Goal: Entertainment & Leisure: Consume media (video, audio)

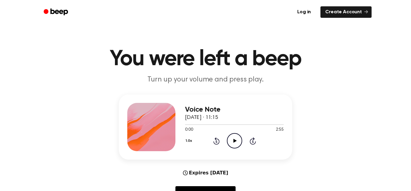
click at [240, 141] on icon "Play Audio" at bounding box center [234, 140] width 15 height 15
click at [240, 141] on icon "Pause Audio" at bounding box center [234, 140] width 15 height 15
click at [236, 138] on icon "Play Audio" at bounding box center [234, 140] width 15 height 15
click at [236, 138] on icon "Pause Audio" at bounding box center [234, 140] width 15 height 15
click at [236, 138] on icon "Play Audio" at bounding box center [234, 140] width 15 height 15
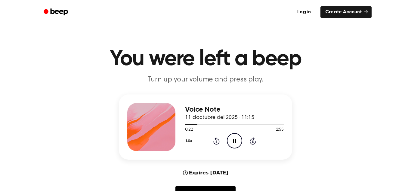
click at [236, 138] on icon "Pause Audio" at bounding box center [234, 140] width 15 height 15
click at [236, 138] on icon "Play Audio" at bounding box center [234, 140] width 15 height 15
click at [236, 138] on icon "Pause Audio" at bounding box center [234, 140] width 15 height 15
click at [236, 138] on icon "Play Audio" at bounding box center [234, 140] width 15 height 15
click at [236, 138] on icon "Pause Audio" at bounding box center [234, 140] width 15 height 15
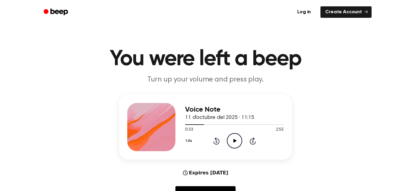
click at [236, 138] on icon "Play Audio" at bounding box center [234, 140] width 15 height 15
click at [236, 138] on icon "Pause Audio" at bounding box center [234, 140] width 15 height 15
click at [236, 138] on icon "Play Audio" at bounding box center [234, 140] width 15 height 15
click at [236, 138] on icon "Pause Audio" at bounding box center [234, 140] width 15 height 15
click at [236, 138] on icon "Play Audio" at bounding box center [234, 140] width 15 height 15
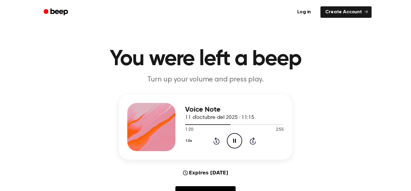
click at [223, 143] on div "1.0x Rewind 5 seconds Pause Audio Skip 5 seconds" at bounding box center [234, 140] width 99 height 15
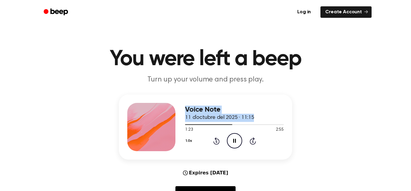
drag, startPoint x: 227, startPoint y: 126, endPoint x: 175, endPoint y: 125, distance: 52.4
click at [175, 125] on div "Voice Note 11 d’octubre del 2025 · 11:15 1:23 2:55 Your browser does not suppor…" at bounding box center [205, 126] width 173 height 65
click at [228, 125] on div at bounding box center [234, 124] width 99 height 5
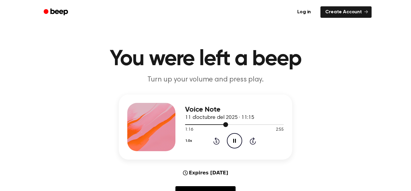
click at [228, 126] on div at bounding box center [234, 124] width 99 height 5
click at [203, 126] on div at bounding box center [234, 124] width 99 height 5
click at [186, 124] on div at bounding box center [194, 124] width 18 height 1
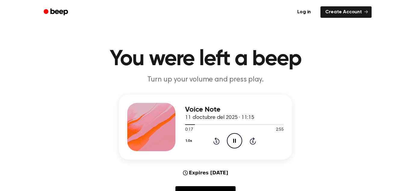
click at [233, 138] on icon "Pause Audio" at bounding box center [234, 140] width 15 height 15
click at [233, 138] on icon "Play Audio" at bounding box center [234, 140] width 15 height 15
click at [233, 138] on icon "Pause Audio" at bounding box center [234, 140] width 15 height 15
click at [217, 139] on icon "Rewind 5 seconds" at bounding box center [216, 141] width 7 height 8
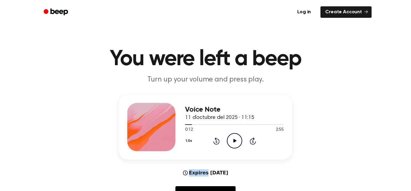
click at [217, 139] on icon "Rewind 5 seconds" at bounding box center [216, 141] width 7 height 8
click at [231, 140] on icon "Play Audio" at bounding box center [234, 140] width 15 height 15
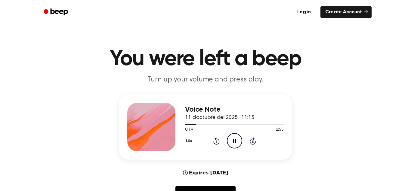
click at [231, 140] on icon "Pause Audio" at bounding box center [234, 140] width 15 height 15
click at [231, 140] on icon "Play Audio" at bounding box center [234, 140] width 15 height 15
click at [231, 140] on icon "Pause Audio" at bounding box center [234, 140] width 15 height 15
click at [231, 140] on icon "Play Audio" at bounding box center [234, 140] width 15 height 15
click at [231, 140] on icon "Pause Audio" at bounding box center [234, 140] width 15 height 15
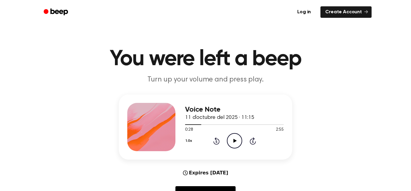
click at [231, 140] on icon "Play Audio" at bounding box center [234, 140] width 15 height 15
click at [231, 140] on icon "Pause Audio" at bounding box center [234, 140] width 15 height 15
click at [231, 140] on icon "Play Audio" at bounding box center [234, 140] width 15 height 15
click at [231, 140] on icon "Pause Audio" at bounding box center [234, 140] width 15 height 15
click at [231, 140] on icon "Play Audio" at bounding box center [234, 140] width 15 height 15
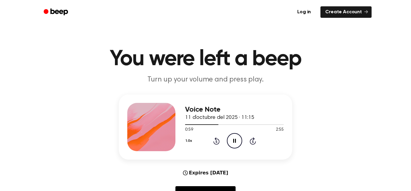
click at [231, 140] on icon "Pause Audio" at bounding box center [234, 140] width 15 height 15
click at [231, 140] on icon "Play Audio" at bounding box center [234, 140] width 15 height 15
click at [231, 140] on icon "Pause Audio" at bounding box center [234, 140] width 15 height 15
click at [231, 140] on icon "Play Audio" at bounding box center [234, 140] width 15 height 15
click at [231, 140] on icon "Pause Audio" at bounding box center [234, 140] width 15 height 15
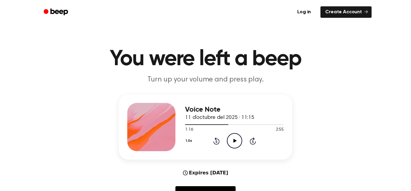
click at [231, 140] on icon "Play Audio" at bounding box center [234, 140] width 15 height 15
click at [231, 140] on icon "Pause Audio" at bounding box center [234, 140] width 15 height 15
click at [213, 140] on div "1.0x Rewind 5 seconds Play Audio Skip 5 seconds" at bounding box center [234, 140] width 99 height 15
click at [219, 141] on icon at bounding box center [216, 140] width 6 height 7
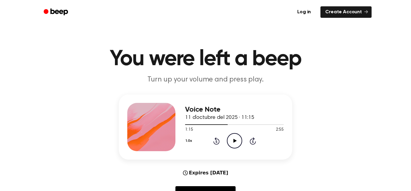
click at [234, 141] on icon at bounding box center [234, 140] width 3 height 4
click at [217, 138] on icon "Rewind 5 seconds" at bounding box center [216, 141] width 7 height 8
click at [240, 142] on icon "Play Audio" at bounding box center [234, 140] width 15 height 15
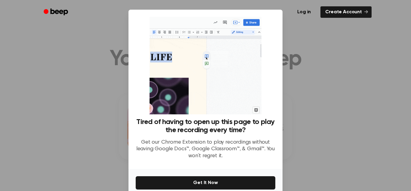
click at [235, 134] on div "Tired of having to open up this page to play the recording every time? Get our …" at bounding box center [206, 110] width 154 height 200
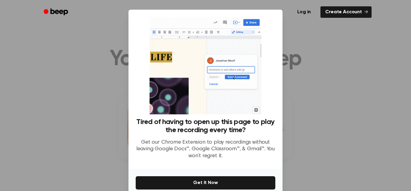
scroll to position [29, 0]
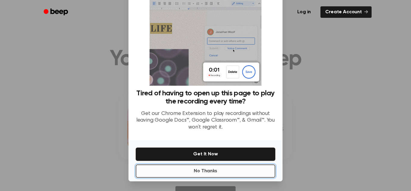
click at [226, 170] on button "No Thanks" at bounding box center [206, 170] width 140 height 13
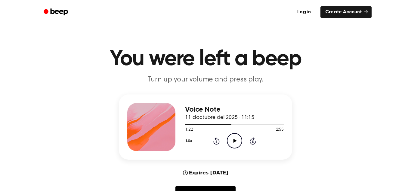
click at [214, 141] on icon "Rewind 5 seconds" at bounding box center [216, 141] width 7 height 8
click at [228, 145] on icon "Play Audio" at bounding box center [234, 140] width 15 height 15
click at [231, 143] on icon "Pause Audio" at bounding box center [234, 140] width 15 height 15
click at [231, 143] on icon "Play Audio" at bounding box center [234, 140] width 15 height 15
click at [231, 143] on icon "Pause Audio" at bounding box center [234, 140] width 15 height 15
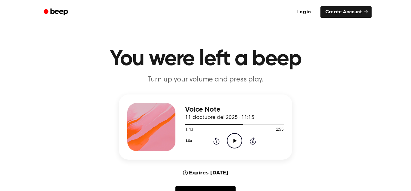
click at [231, 143] on icon "Play Audio" at bounding box center [234, 140] width 15 height 15
click at [231, 143] on icon "Pause Audio" at bounding box center [234, 140] width 15 height 15
click at [237, 140] on icon "Play Audio" at bounding box center [234, 140] width 15 height 15
click at [217, 139] on icon at bounding box center [216, 140] width 6 height 7
click at [217, 140] on icon "Rewind 5 seconds" at bounding box center [216, 141] width 7 height 8
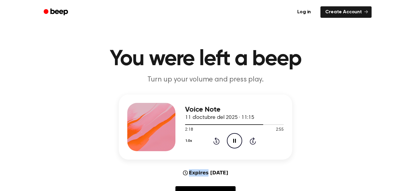
click at [217, 140] on icon "Rewind 5 seconds" at bounding box center [216, 141] width 7 height 8
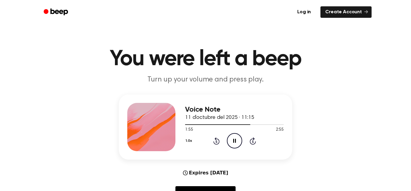
click at [217, 140] on icon "Rewind 5 seconds" at bounding box center [216, 141] width 7 height 8
click at [236, 138] on icon "Pause Audio" at bounding box center [234, 140] width 15 height 15
click at [236, 140] on icon "Play Audio" at bounding box center [234, 140] width 15 height 15
click at [236, 140] on icon "Pause Audio" at bounding box center [234, 140] width 15 height 15
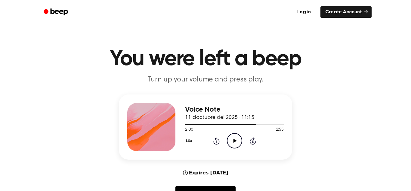
click at [236, 140] on icon "Play Audio" at bounding box center [234, 140] width 15 height 15
click at [236, 140] on icon "Pause Audio" at bounding box center [234, 140] width 15 height 15
click at [236, 140] on icon "Play Audio" at bounding box center [234, 140] width 15 height 15
click at [236, 140] on icon "Pause Audio" at bounding box center [234, 140] width 15 height 15
click at [236, 140] on icon "Play Audio" at bounding box center [234, 140] width 15 height 15
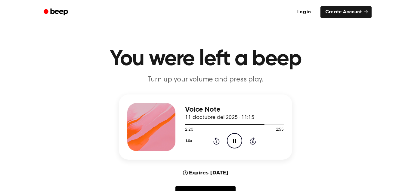
click at [235, 140] on icon at bounding box center [234, 140] width 3 height 4
click at [236, 141] on icon at bounding box center [234, 140] width 3 height 4
click at [236, 141] on icon "Pause Audio" at bounding box center [234, 140] width 15 height 15
click at [236, 141] on icon at bounding box center [234, 140] width 3 height 4
click at [236, 141] on icon "Pause Audio" at bounding box center [234, 140] width 15 height 15
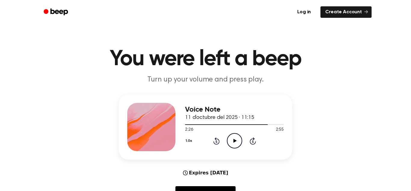
click at [236, 141] on icon at bounding box center [234, 140] width 3 height 4
click at [236, 141] on icon "Pause Audio" at bounding box center [234, 140] width 15 height 15
click at [236, 141] on icon at bounding box center [234, 140] width 3 height 4
click at [236, 141] on icon "Pause Audio" at bounding box center [234, 140] width 15 height 15
click at [217, 141] on icon "Rewind 5 seconds" at bounding box center [216, 141] width 7 height 8
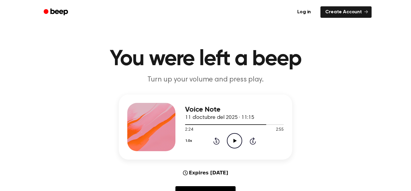
click at [237, 142] on icon "Play Audio" at bounding box center [234, 140] width 15 height 15
click at [237, 142] on icon "Pause Audio" at bounding box center [234, 140] width 15 height 15
click at [237, 142] on icon "Play Audio" at bounding box center [234, 140] width 15 height 15
click at [237, 142] on icon "Pause Audio" at bounding box center [234, 140] width 15 height 15
click at [237, 142] on icon "Play Audio" at bounding box center [234, 140] width 15 height 15
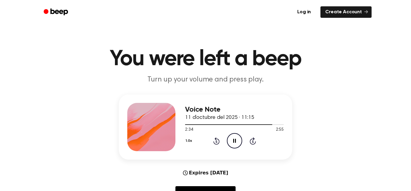
click at [237, 142] on icon "Pause Audio" at bounding box center [234, 140] width 15 height 15
click at [238, 143] on icon "Play Audio" at bounding box center [234, 140] width 15 height 15
click at [238, 143] on icon "Pause Audio" at bounding box center [234, 140] width 15 height 15
click at [238, 143] on icon "Play Audio" at bounding box center [234, 140] width 15 height 15
click at [238, 143] on icon "Pause Audio" at bounding box center [234, 140] width 15 height 15
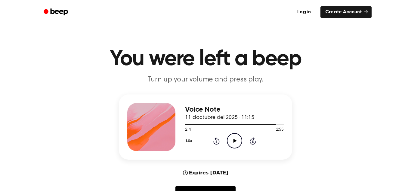
click at [238, 143] on icon "Play Audio" at bounding box center [234, 140] width 15 height 15
click at [238, 143] on icon "Pause Audio" at bounding box center [234, 140] width 15 height 15
click at [238, 143] on icon "Play Audio" at bounding box center [234, 140] width 15 height 15
click at [238, 143] on icon "Pause Audio" at bounding box center [234, 140] width 15 height 15
click at [238, 143] on icon "Play Audio" at bounding box center [234, 140] width 15 height 15
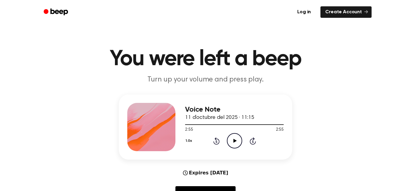
click at [230, 142] on icon "Play Audio" at bounding box center [234, 140] width 15 height 15
click at [230, 141] on icon "Pause Audio" at bounding box center [234, 140] width 15 height 15
click at [217, 139] on icon "Rewind 5 seconds" at bounding box center [216, 141] width 7 height 8
click at [237, 143] on icon "Play Audio" at bounding box center [234, 140] width 15 height 15
click at [237, 143] on icon "Pause Audio" at bounding box center [234, 140] width 15 height 15
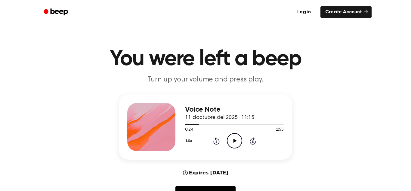
click at [375, 93] on main "You were left a beep Turn up your volume and press play. Voice Note 11 d’octubr…" at bounding box center [205, 194] width 411 height 388
